Goal: Task Accomplishment & Management: Manage account settings

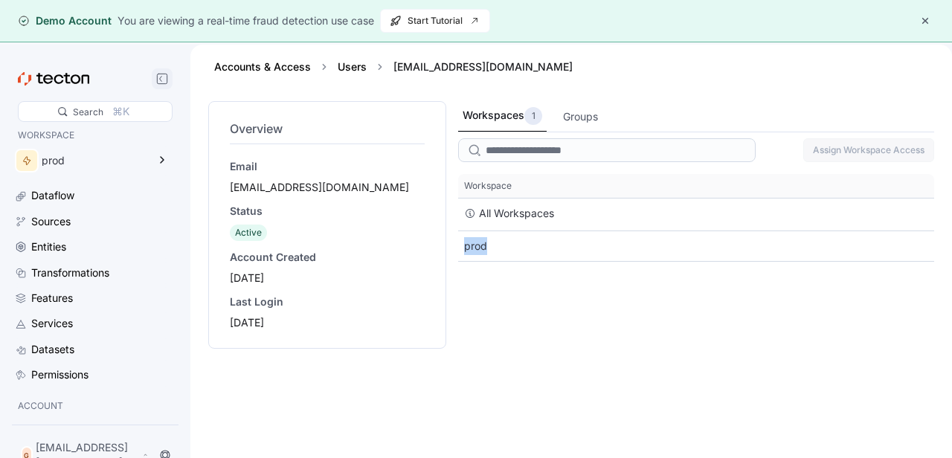
click at [161, 76] on icon at bounding box center [162, 79] width 12 height 12
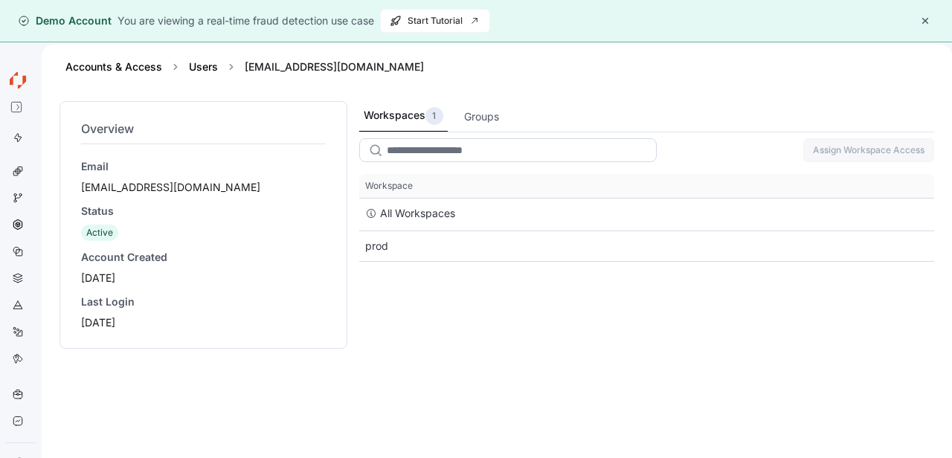
click at [465, 151] on input "search" at bounding box center [507, 150] width 297 height 24
click at [481, 115] on div "Groups" at bounding box center [481, 117] width 35 height 16
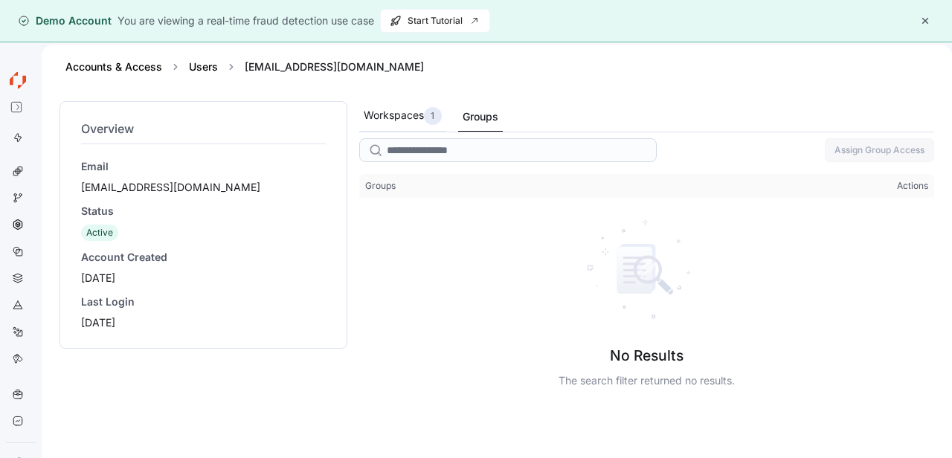
click at [396, 117] on div "Workspaces 1" at bounding box center [403, 116] width 78 height 18
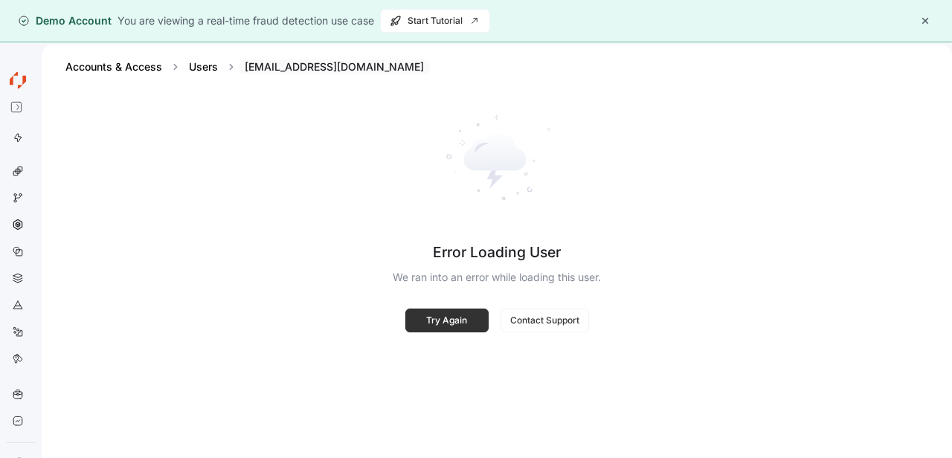
click at [257, 69] on div "[EMAIL_ADDRESS][DOMAIN_NAME]" at bounding box center [334, 66] width 191 height 15
click at [280, 68] on div "[EMAIL_ADDRESS][DOMAIN_NAME]" at bounding box center [334, 66] width 191 height 15
click at [222, 66] on div "Users" at bounding box center [203, 66] width 41 height 15
click at [215, 66] on link "Users" at bounding box center [203, 66] width 29 height 13
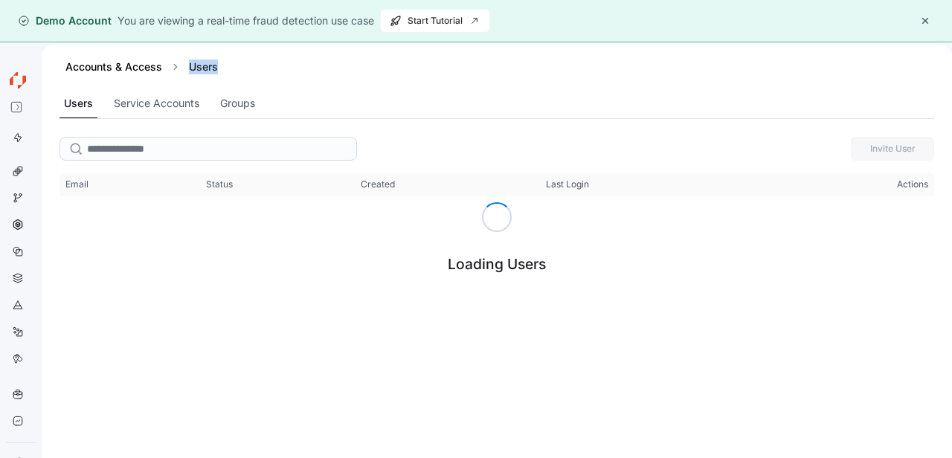
click at [215, 66] on div "Users" at bounding box center [203, 66] width 41 height 15
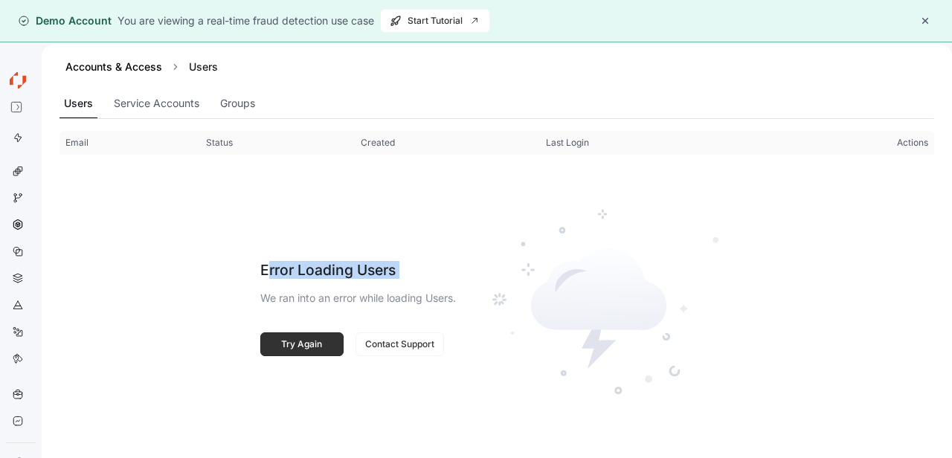
drag, startPoint x: 267, startPoint y: 271, endPoint x: 424, endPoint y: 271, distance: 156.9
click at [424, 271] on div "Error Loading Users We ran into an error while loading Users. Try Again Contact…" at bounding box center [358, 308] width 196 height 260
drag, startPoint x: 282, startPoint y: 289, endPoint x: 433, endPoint y: 292, distance: 151.7
click at [433, 292] on div "Error Loading Users We ran into an error while loading Users. Try Again Contact…" at bounding box center [358, 308] width 196 height 260
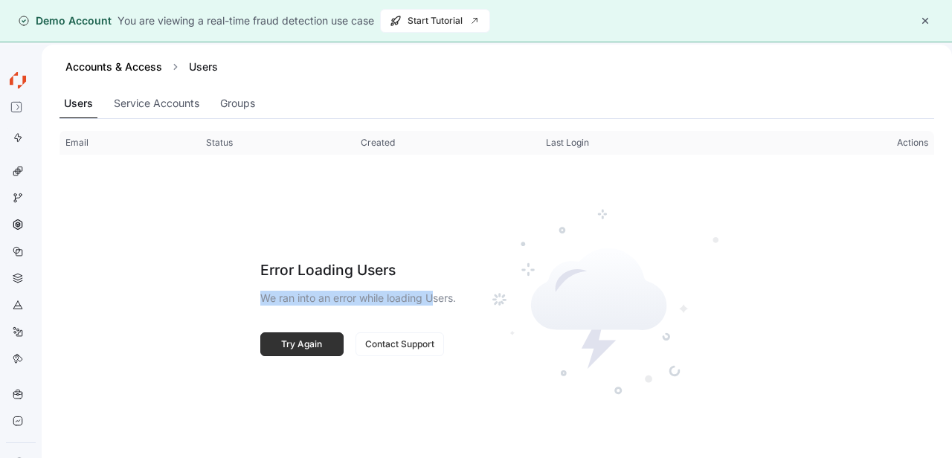
click at [433, 292] on p "We ran into an error while loading Users." at bounding box center [358, 298] width 196 height 15
